Goal: Transaction & Acquisition: Download file/media

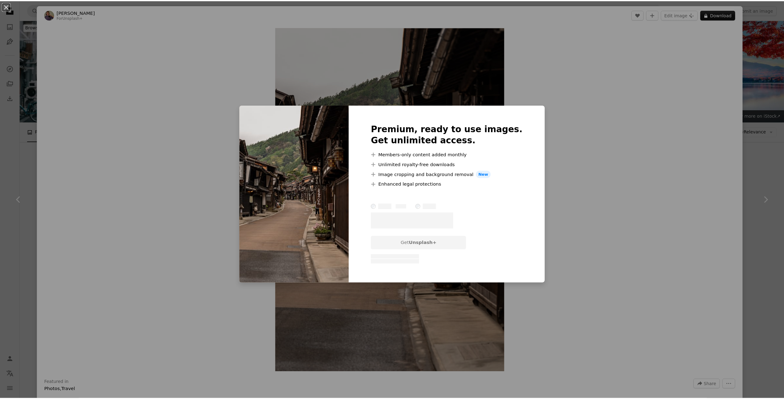
scroll to position [216, 0]
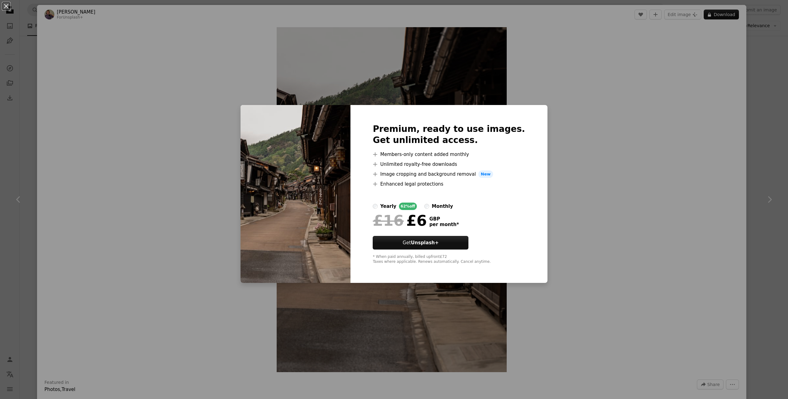
click at [574, 190] on div "An X shape Premium, ready to use images. Get unlimited access. A plus sign Memb…" at bounding box center [394, 199] width 788 height 399
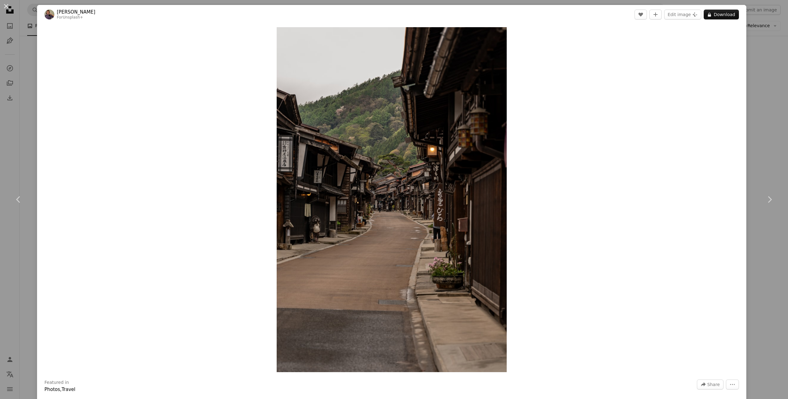
click at [771, 92] on div "An X shape Chevron left Chevron right [PERSON_NAME] For Unsplash+ A heart A plu…" at bounding box center [394, 199] width 788 height 399
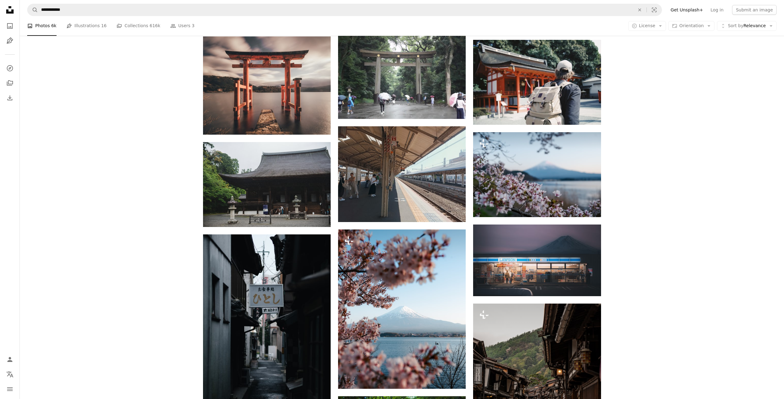
scroll to position [340, 0]
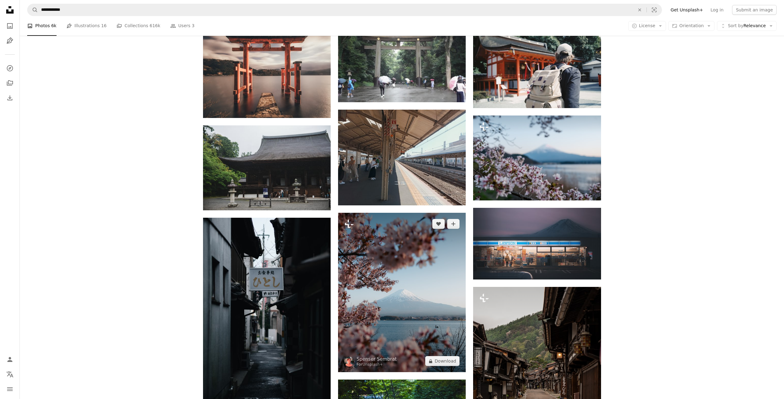
click at [377, 213] on img at bounding box center [402, 293] width 128 height 160
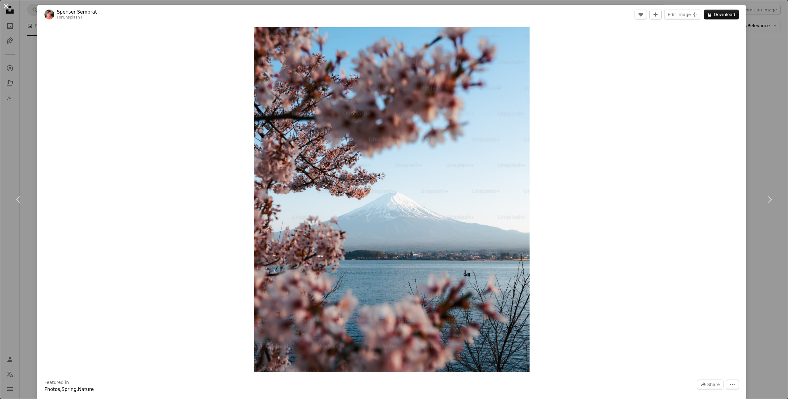
click at [9, 4] on button "An X shape" at bounding box center [5, 5] width 7 height 7
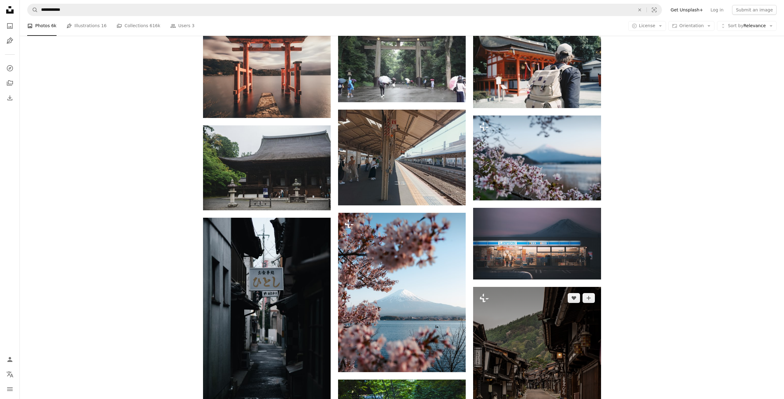
click at [545, 287] on img at bounding box center [537, 383] width 128 height 192
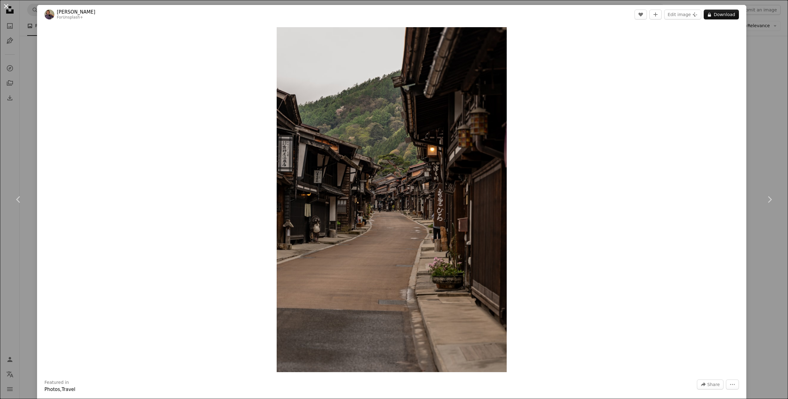
click at [7, 7] on button "An X shape" at bounding box center [5, 5] width 7 height 7
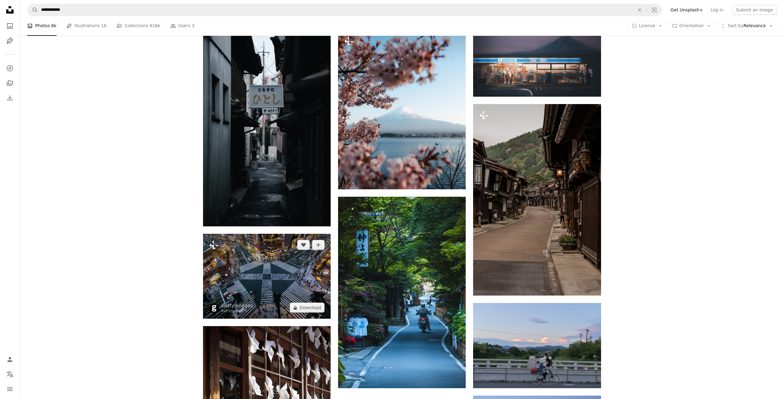
scroll to position [525, 0]
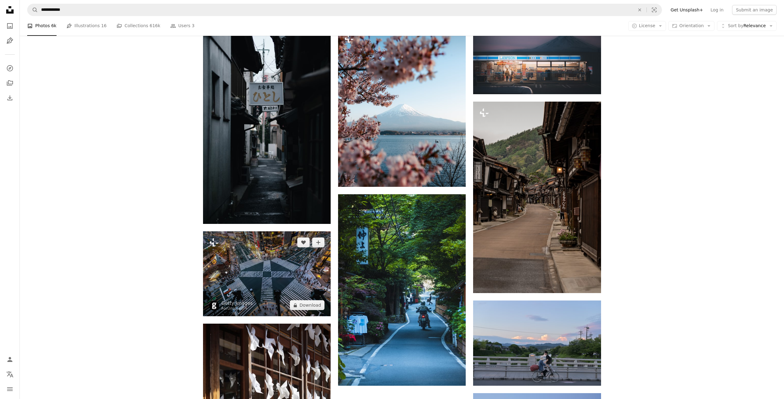
click at [268, 231] on img at bounding box center [267, 273] width 128 height 85
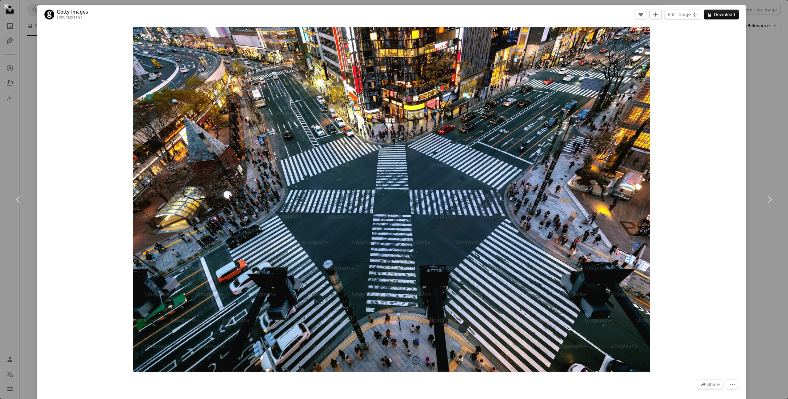
click at [5, 8] on button "An X shape" at bounding box center [5, 5] width 7 height 7
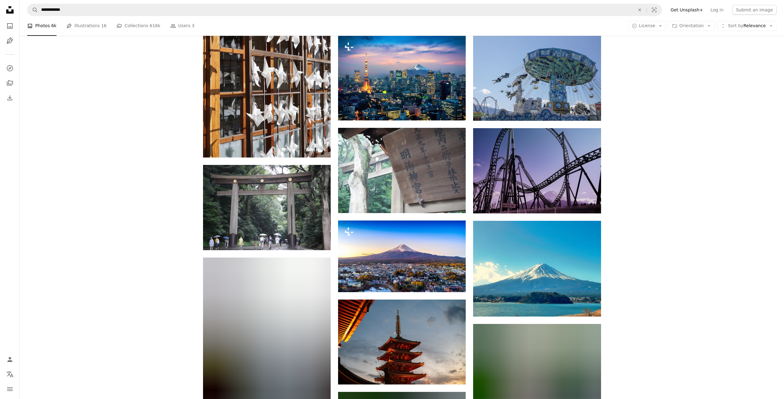
scroll to position [896, 0]
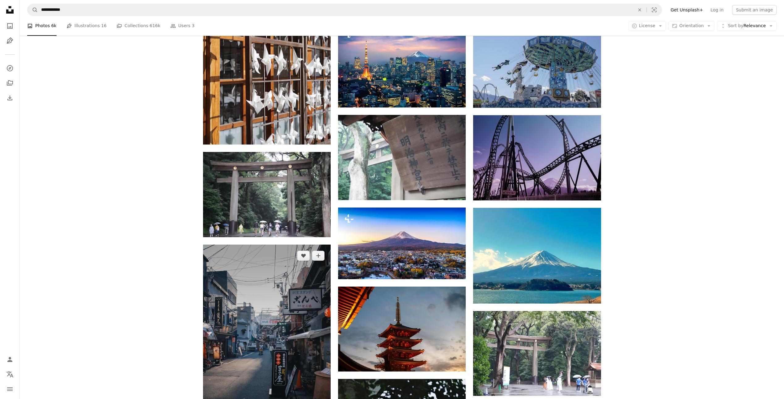
click at [278, 245] on img at bounding box center [267, 341] width 128 height 192
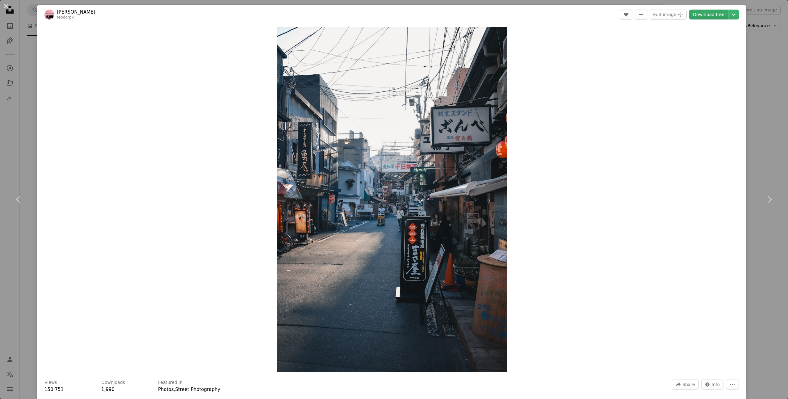
click at [711, 18] on link "Download free" at bounding box center [709, 15] width 39 height 10
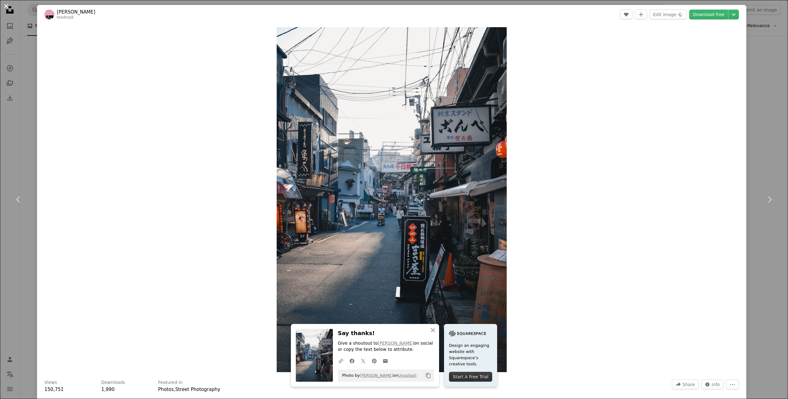
click at [6, 6] on button "An X shape" at bounding box center [5, 5] width 7 height 7
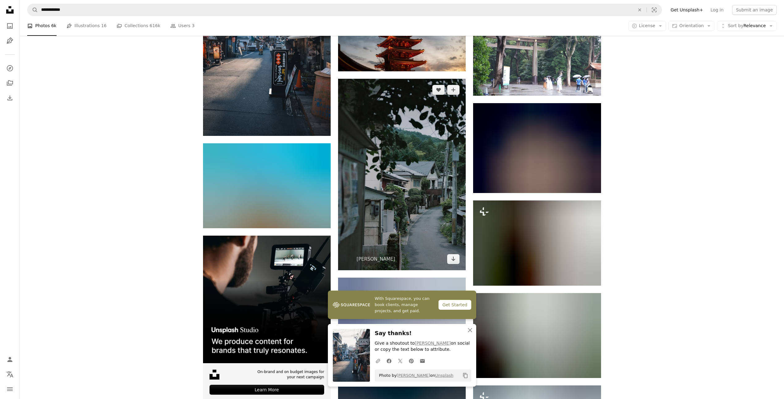
scroll to position [1112, 0]
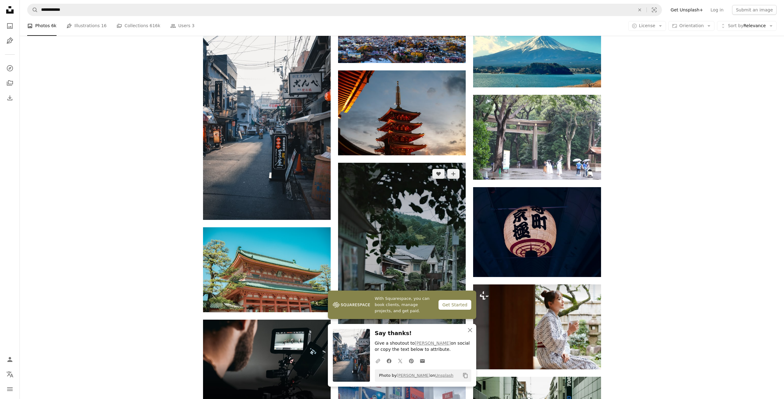
click at [396, 163] on img at bounding box center [402, 259] width 128 height 192
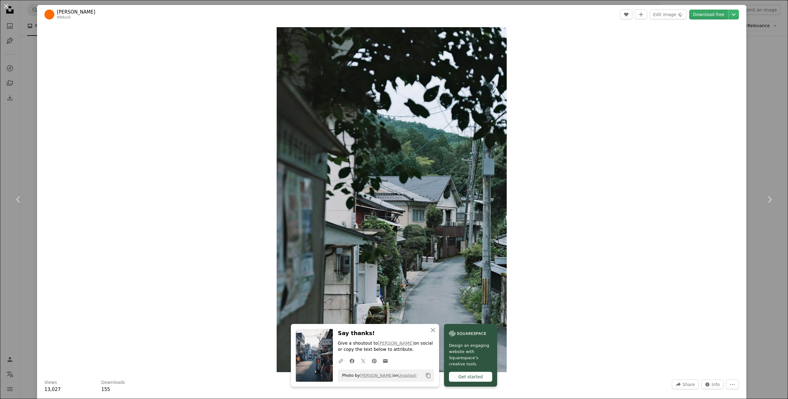
click at [710, 14] on link "Download free" at bounding box center [709, 15] width 39 height 10
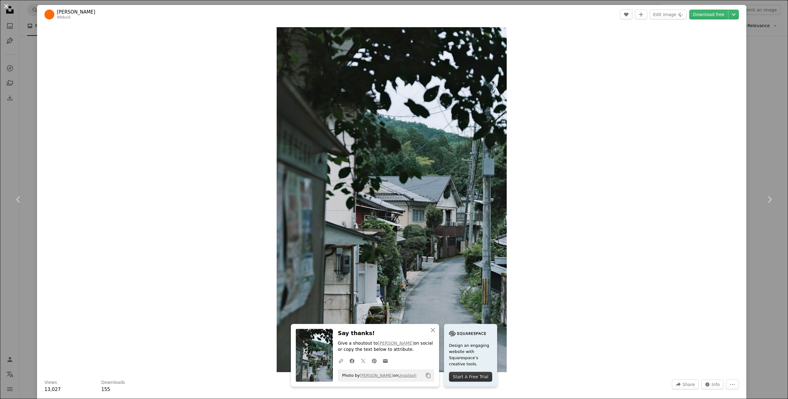
click at [4, 4] on button "An X shape" at bounding box center [5, 5] width 7 height 7
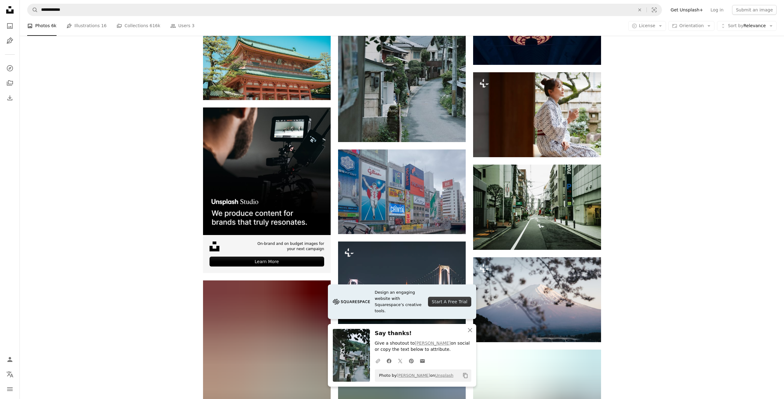
scroll to position [1329, 0]
